Goal: Task Accomplishment & Management: Manage account settings

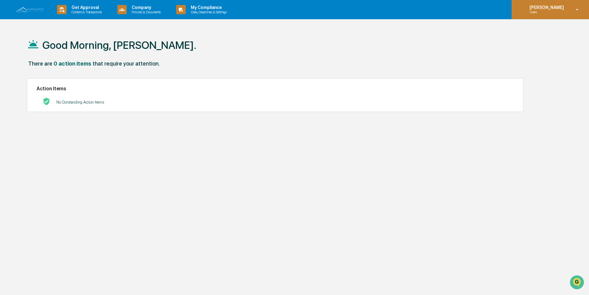
click at [578, 10] on icon at bounding box center [577, 9] width 2 height 1
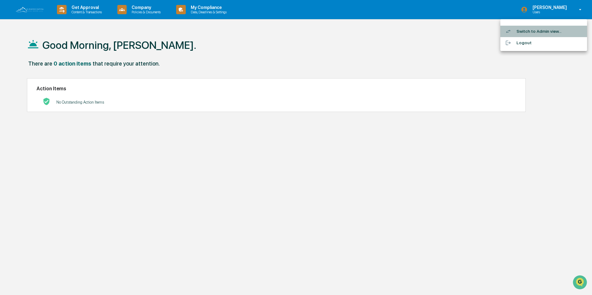
click at [531, 33] on li "Switch to Admin view..." at bounding box center [543, 31] width 87 height 11
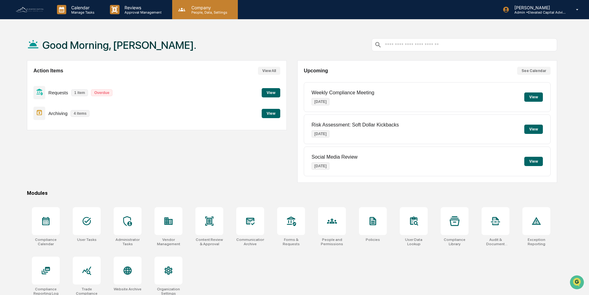
click at [200, 11] on p "People, Data, Settings" at bounding box center [208, 12] width 44 height 4
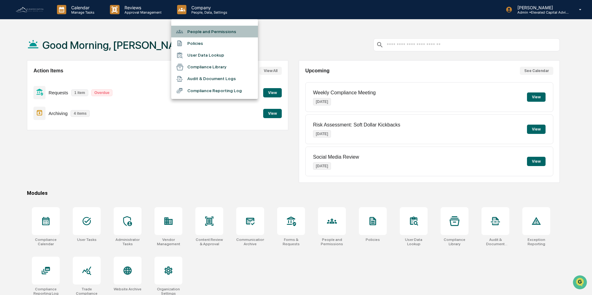
click at [202, 32] on li "People and Permissions" at bounding box center [214, 32] width 87 height 12
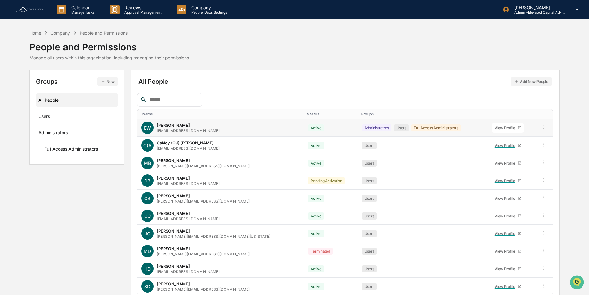
scroll to position [28, 0]
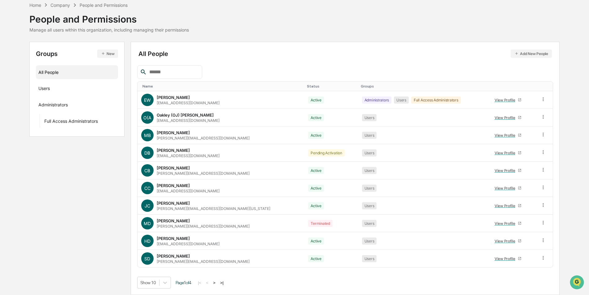
click at [217, 283] on button ">" at bounding box center [214, 282] width 6 height 5
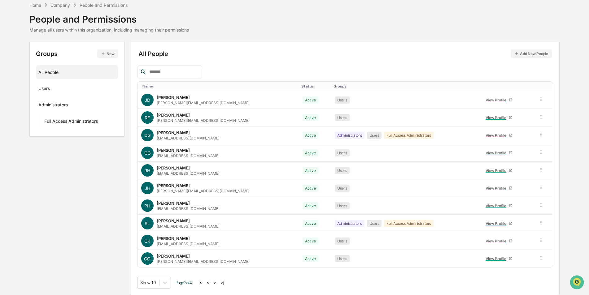
click at [218, 283] on button ">" at bounding box center [215, 282] width 6 height 5
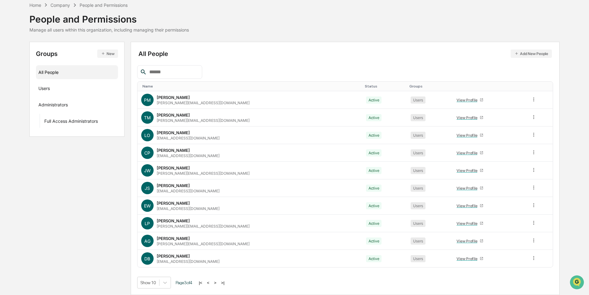
click at [217, 283] on button ">" at bounding box center [215, 282] width 6 height 5
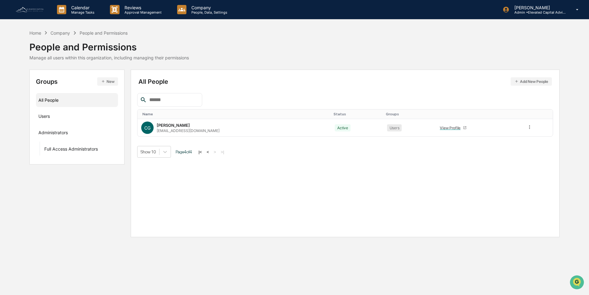
scroll to position [0, 0]
click at [211, 153] on button "<" at bounding box center [208, 151] width 6 height 5
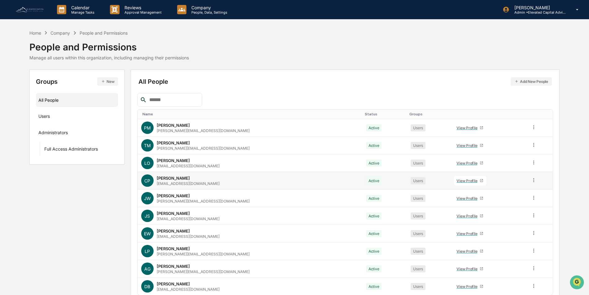
scroll to position [28, 0]
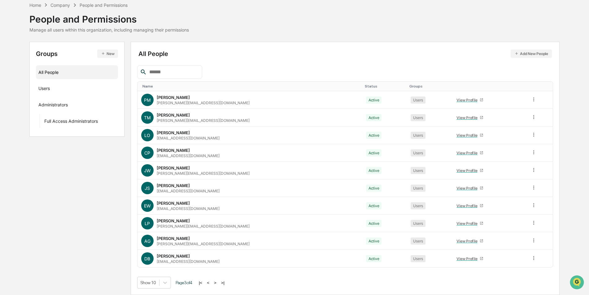
click at [525, 51] on button "Add New People" at bounding box center [530, 54] width 41 height 8
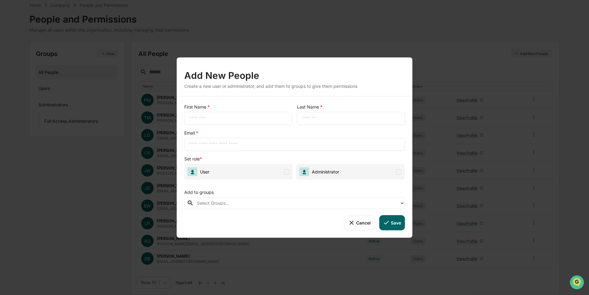
click at [238, 119] on input "text" at bounding box center [238, 118] width 98 height 6
type input "*******"
click at [369, 11] on div "Add New People Create a new user or administrator, and add them to groups to gi…" at bounding box center [294, 147] width 589 height 295
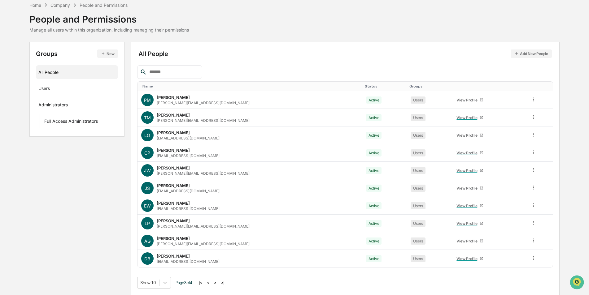
click at [519, 55] on button "Add New People" at bounding box center [530, 54] width 41 height 8
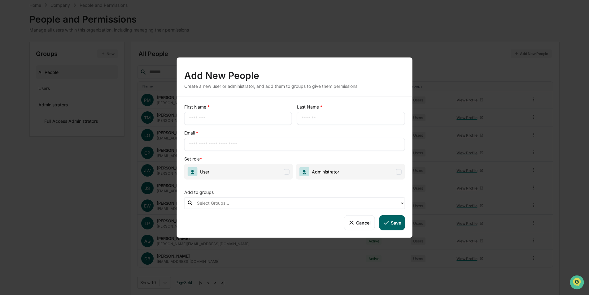
click at [231, 120] on input "text" at bounding box center [238, 118] width 98 height 6
type input "*******"
type input "********"
click at [233, 143] on input "text" at bounding box center [294, 144] width 211 height 6
type input "**********"
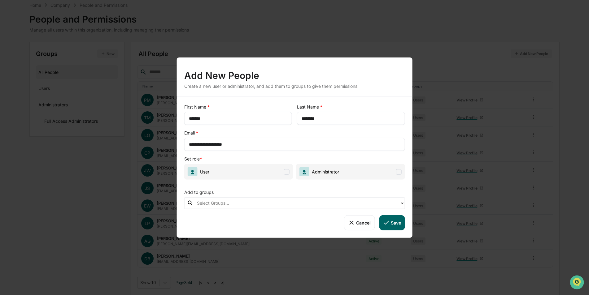
click at [288, 172] on span at bounding box center [287, 172] width 6 height 6
click at [253, 201] on div at bounding box center [297, 203] width 200 height 7
click at [284, 193] on div "Add to groups" at bounding box center [294, 191] width 221 height 13
click at [395, 223] on button "Save" at bounding box center [392, 222] width 26 height 15
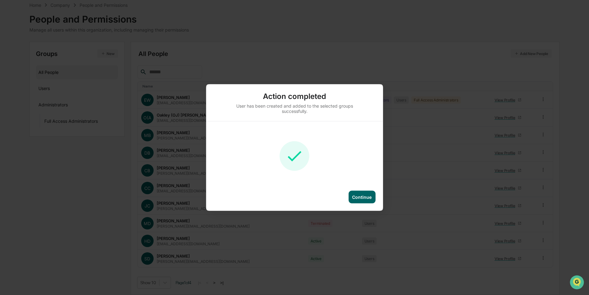
click at [361, 195] on div "Continue" at bounding box center [361, 197] width 19 height 5
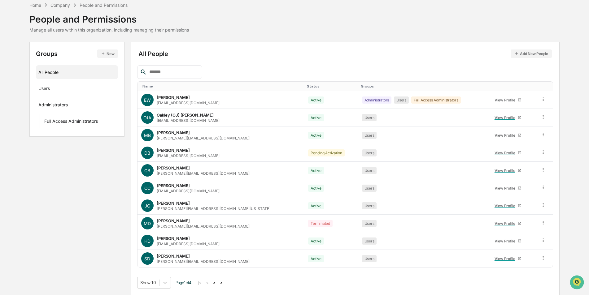
click at [223, 282] on button ">|" at bounding box center [221, 282] width 7 height 5
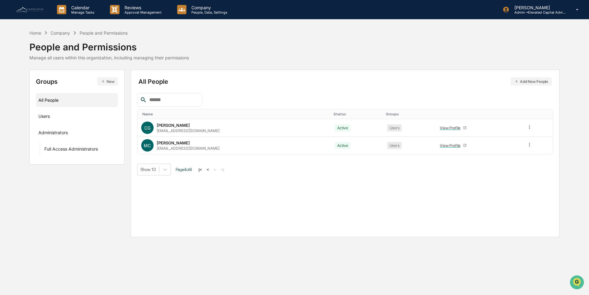
scroll to position [0, 0]
click at [204, 170] on button "|<" at bounding box center [200, 169] width 7 height 5
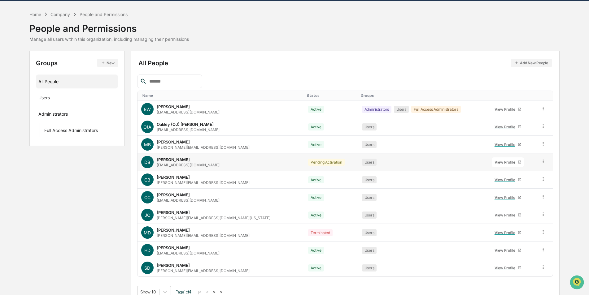
scroll to position [28, 0]
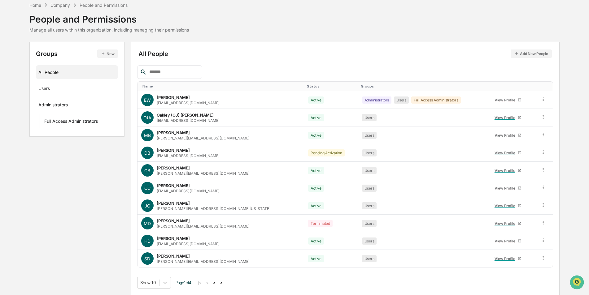
click at [217, 281] on button ">" at bounding box center [214, 282] width 6 height 5
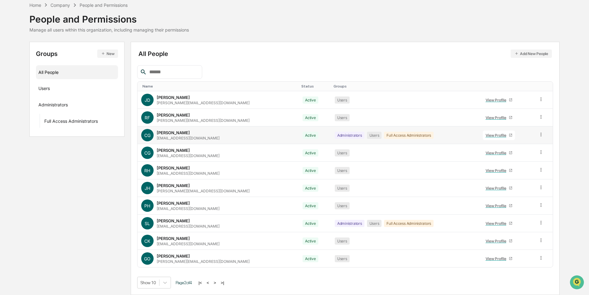
click at [538, 135] on icon at bounding box center [541, 135] width 6 height 6
click at [512, 182] on div "Reset Password" at bounding box center [512, 181] width 51 height 7
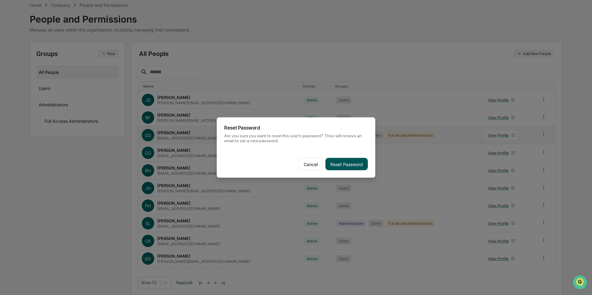
click at [347, 166] on button "Reset Password" at bounding box center [346, 164] width 42 height 12
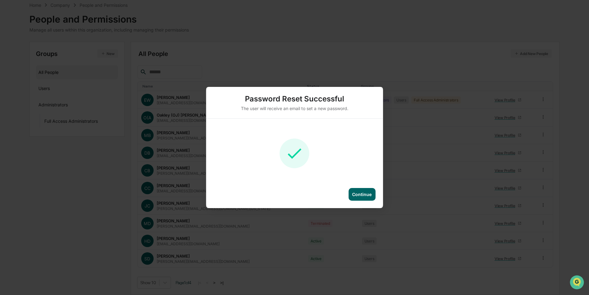
click at [356, 191] on div "Continue" at bounding box center [361, 194] width 27 height 13
